Goal: Transaction & Acquisition: Register for event/course

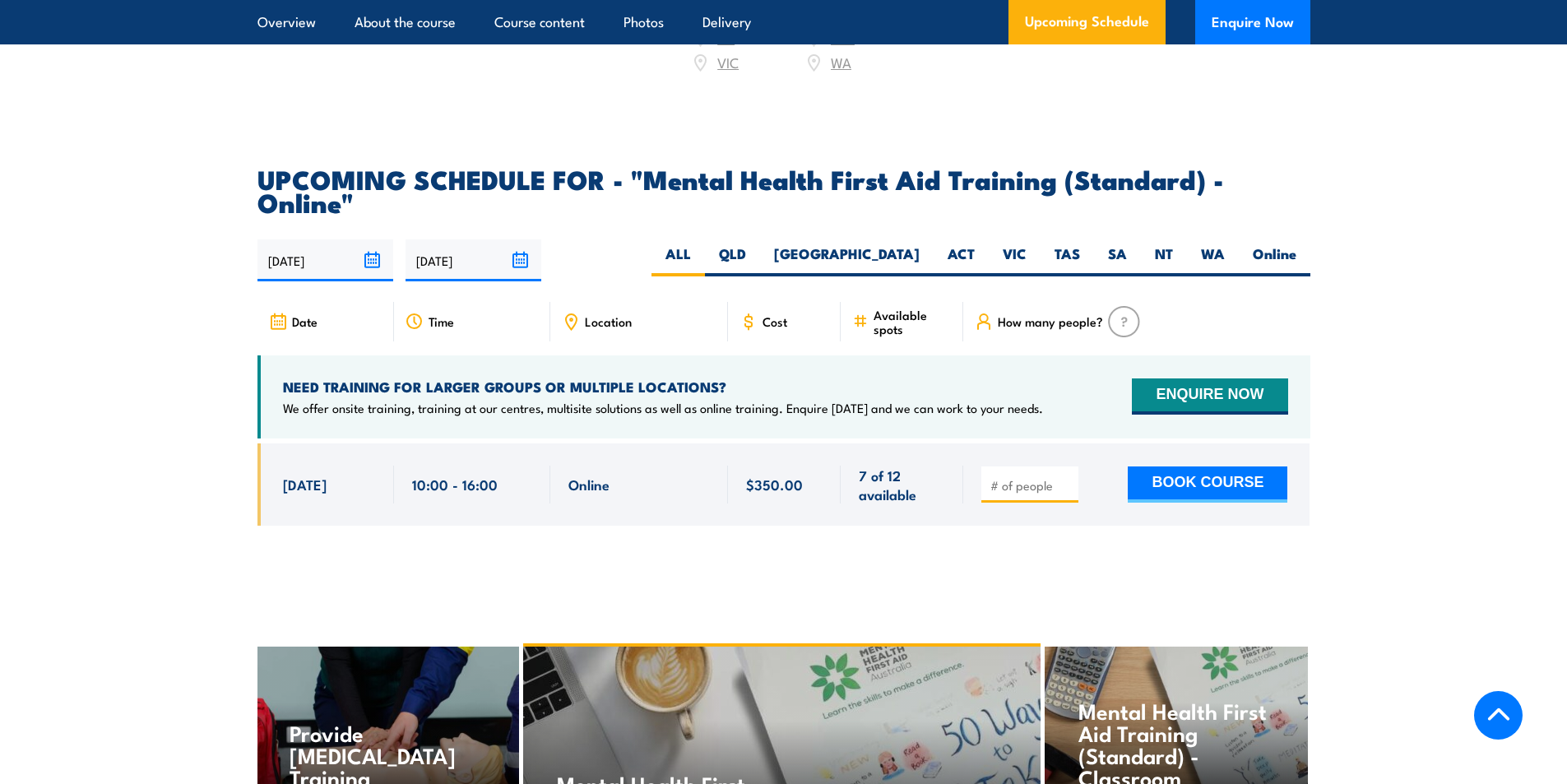
scroll to position [3249, 0]
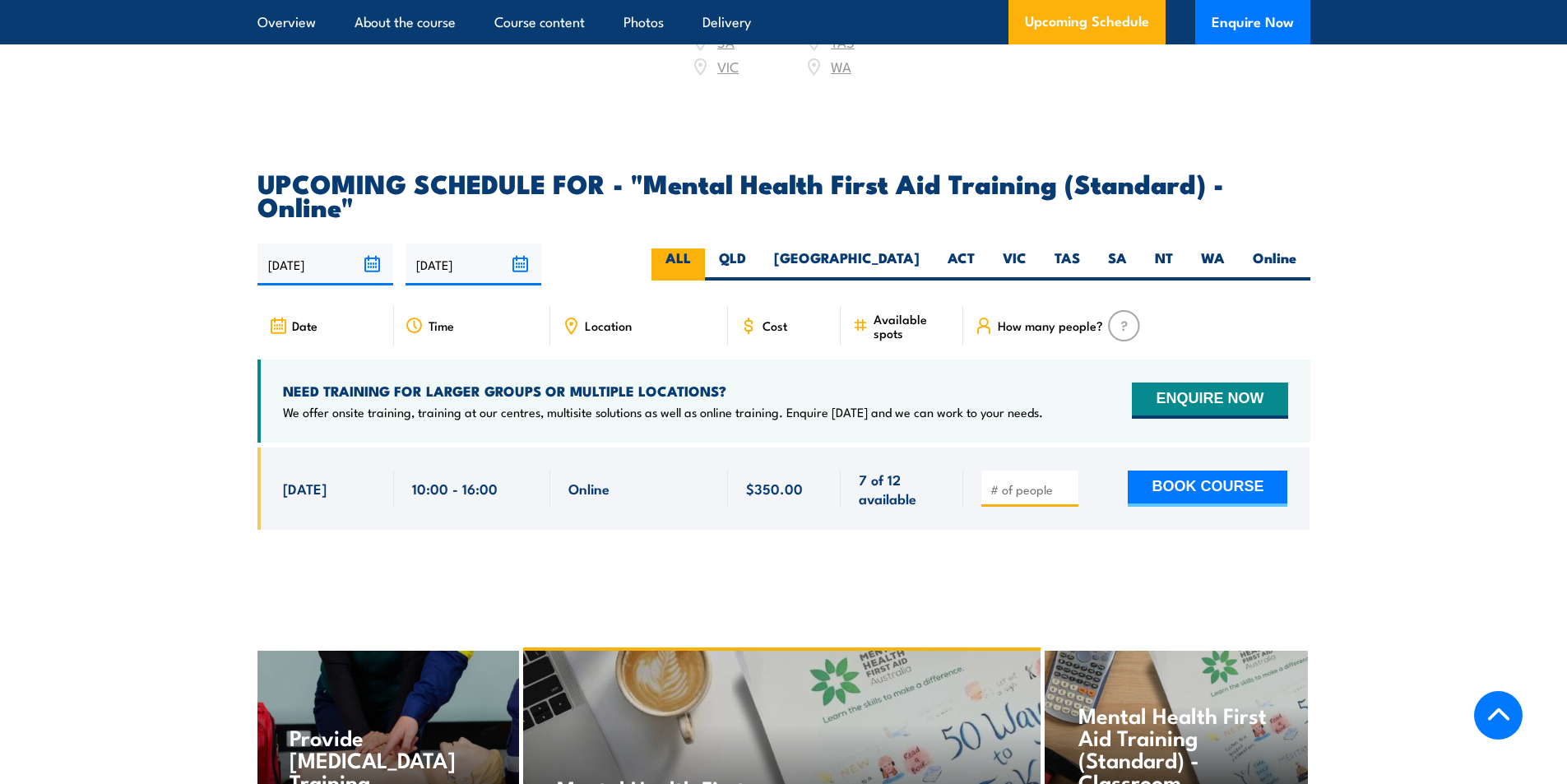
click at [705, 249] on label "ALL" at bounding box center [678, 264] width 54 height 32
click at [702, 249] on input "ALL" at bounding box center [696, 254] width 11 height 11
click at [1009, 481] on input "number" at bounding box center [1031, 489] width 83 height 16
type input "1"
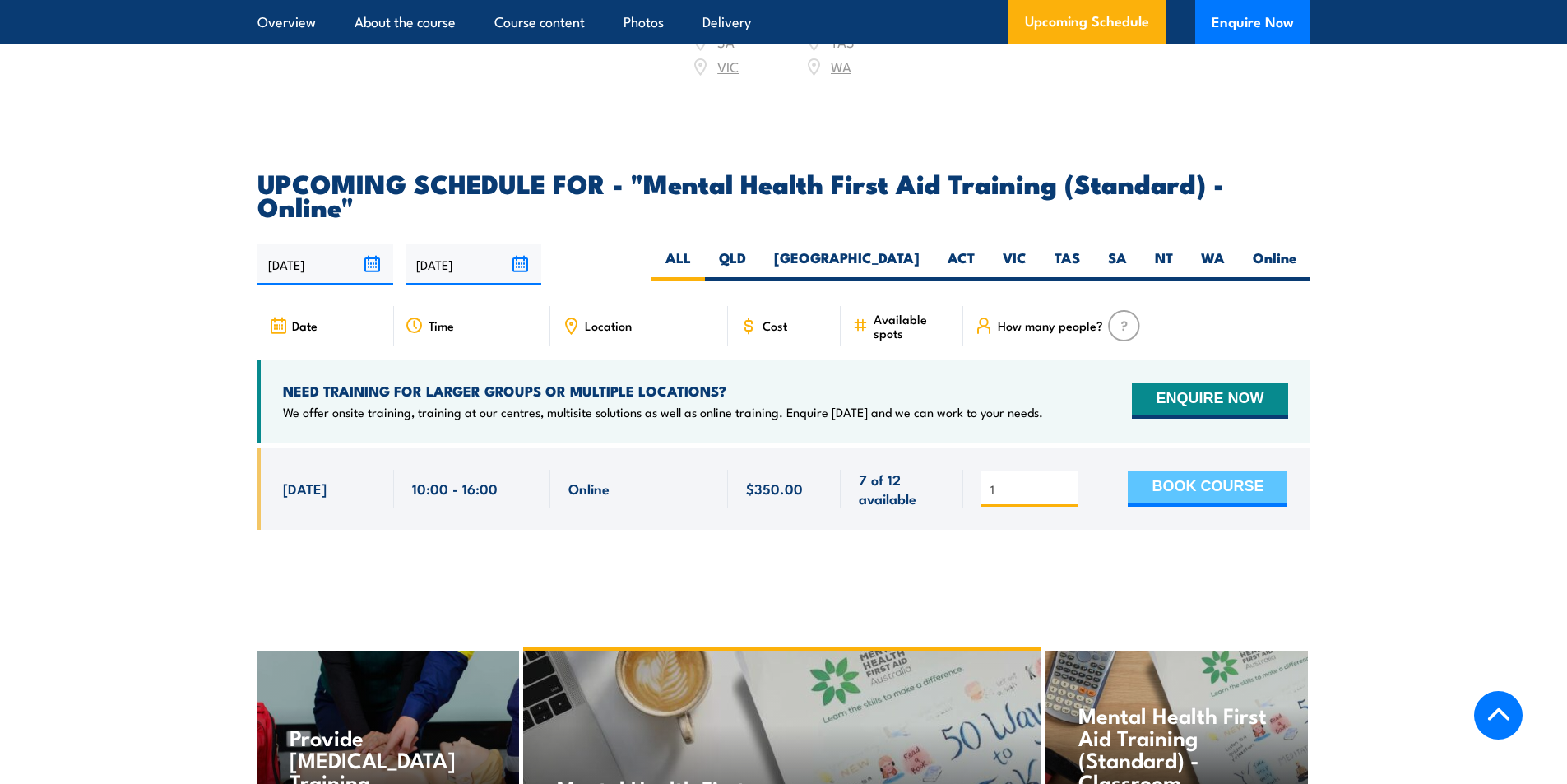
click at [1223, 470] on button "BOOK COURSE" at bounding box center [1207, 488] width 160 height 36
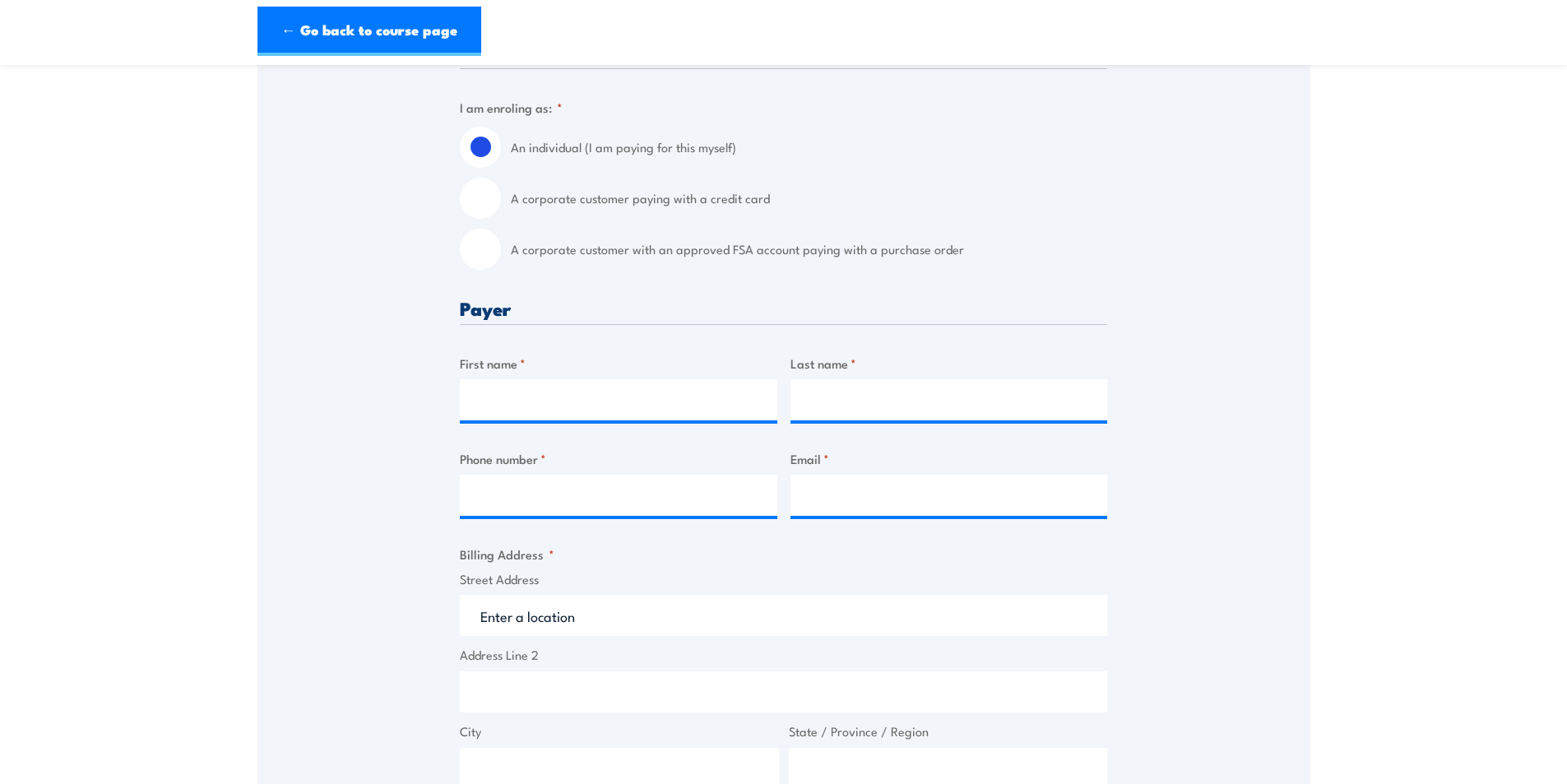
scroll to position [434, 0]
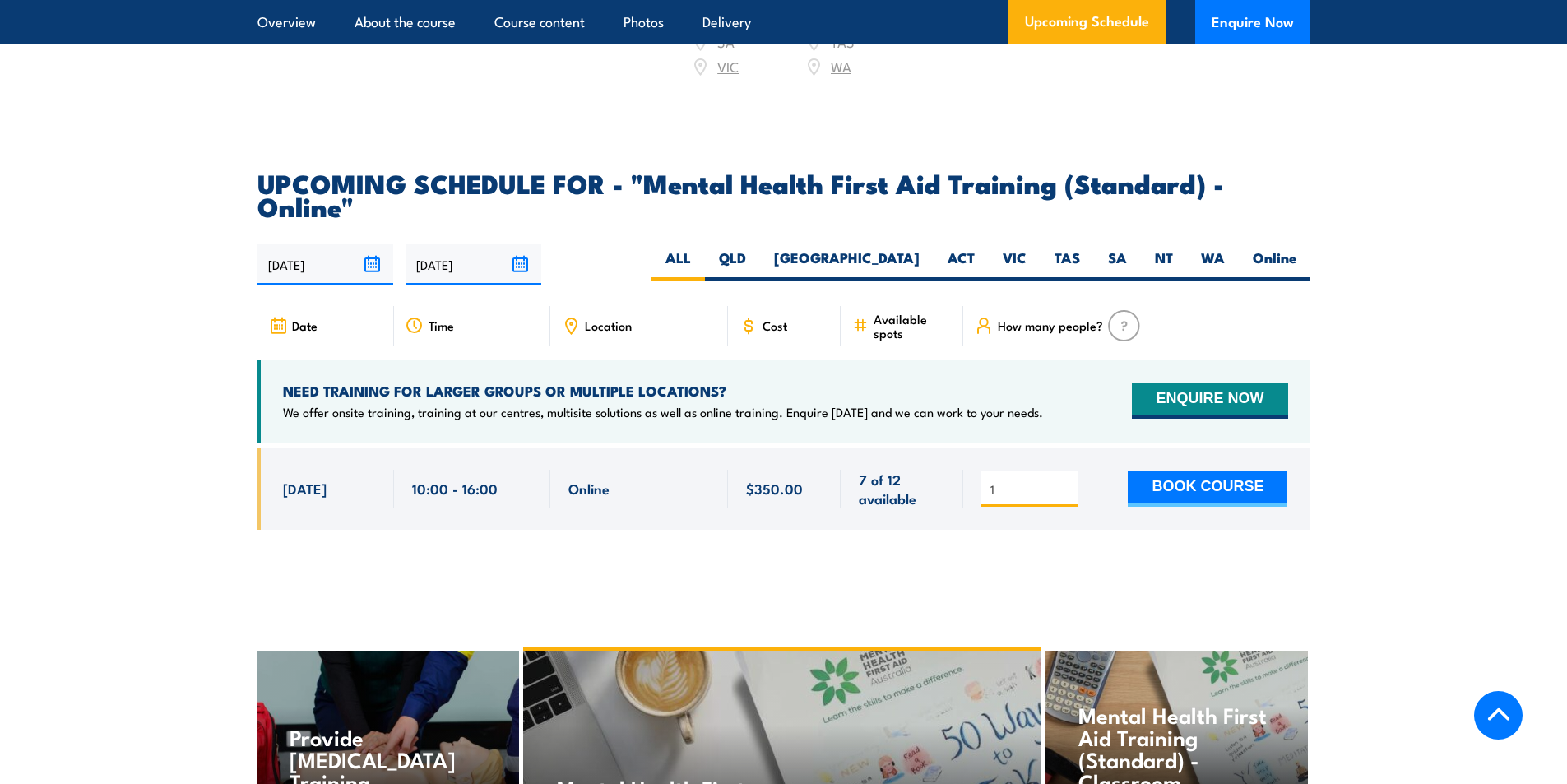
click at [1027, 481] on input "1" at bounding box center [1031, 489] width 83 height 16
click at [1145, 470] on button "BOOK COURSE" at bounding box center [1207, 488] width 160 height 36
click at [1194, 470] on button "BOOK COURSE" at bounding box center [1207, 488] width 160 height 36
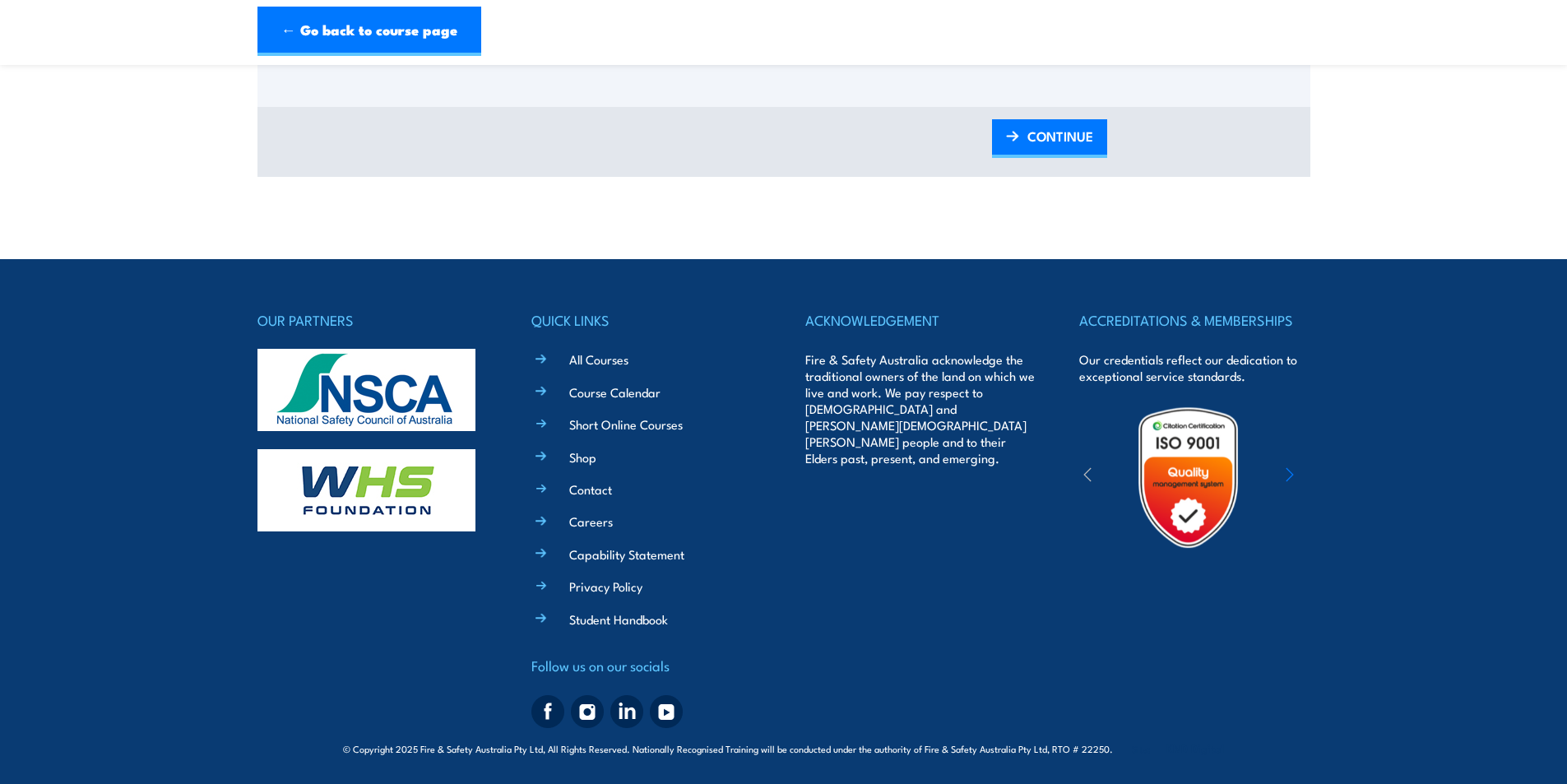
scroll to position [1710, 0]
